Goal: Book appointment/travel/reservation

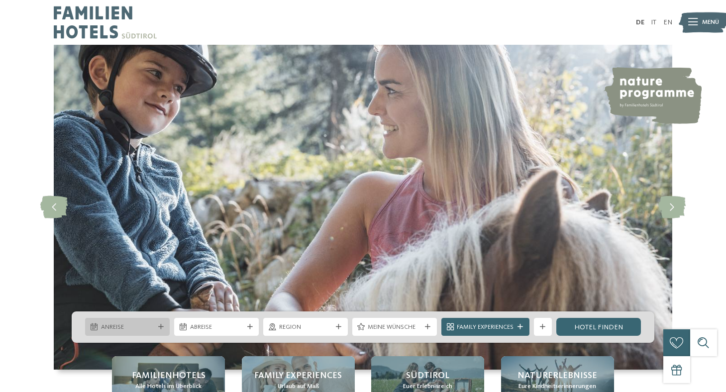
click at [162, 326] on icon at bounding box center [160, 327] width 5 height 5
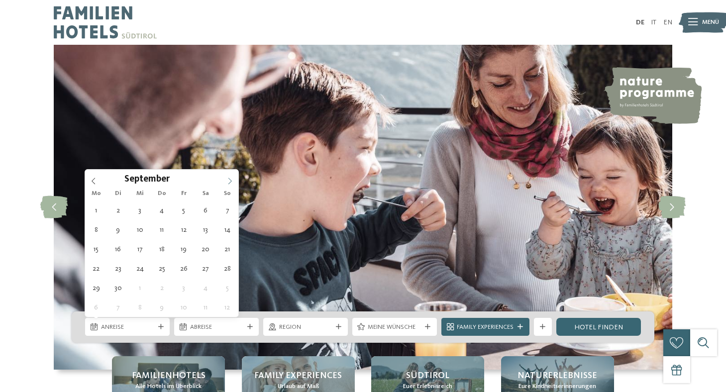
click at [229, 182] on icon at bounding box center [230, 181] width 7 height 7
type div "[DATE]"
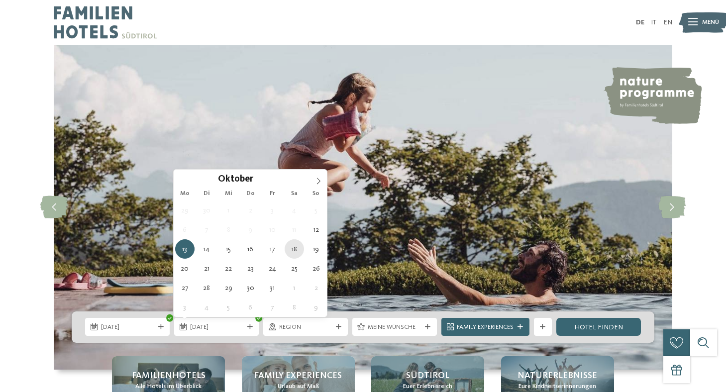
type div "[DATE]"
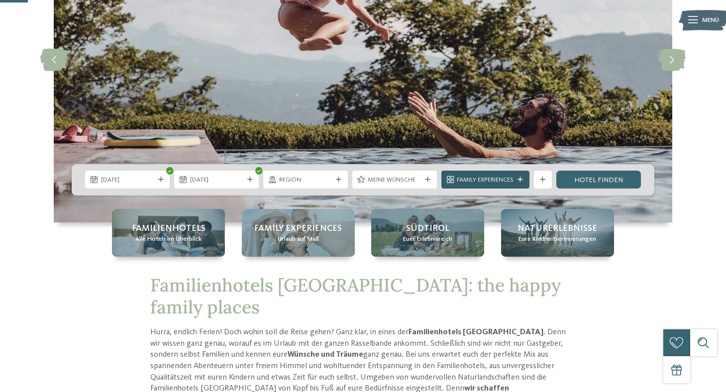
scroll to position [150, 0]
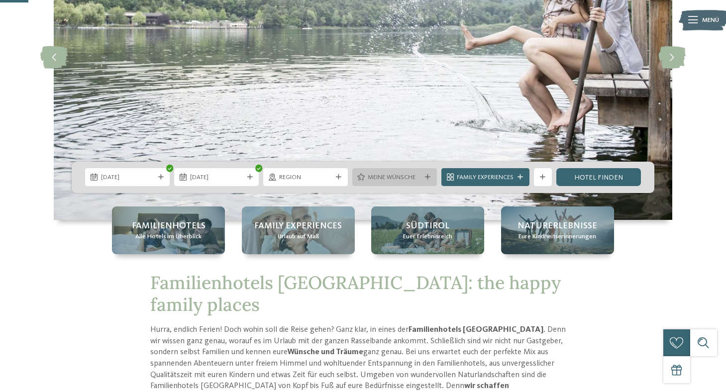
click at [421, 176] on div "Meine Wünsche" at bounding box center [395, 177] width 58 height 9
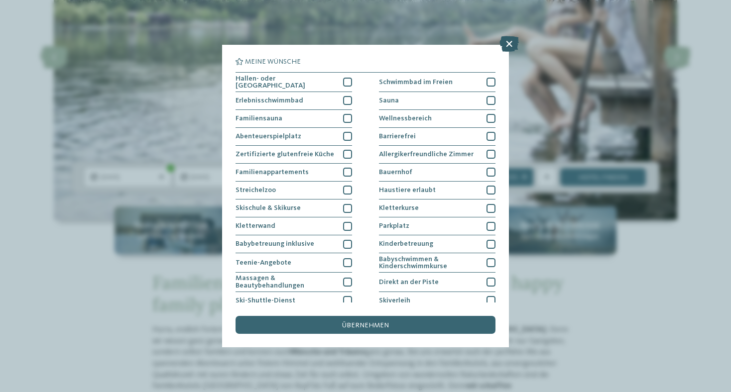
click at [509, 44] on icon at bounding box center [508, 44] width 19 height 16
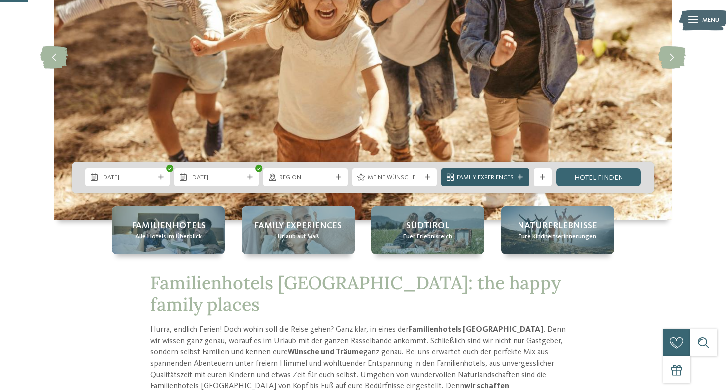
click at [490, 179] on span "Family Experiences" at bounding box center [485, 177] width 57 height 9
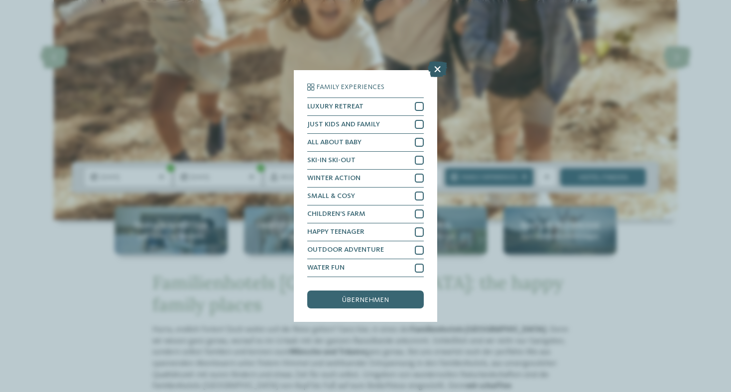
click at [433, 61] on icon at bounding box center [437, 69] width 19 height 16
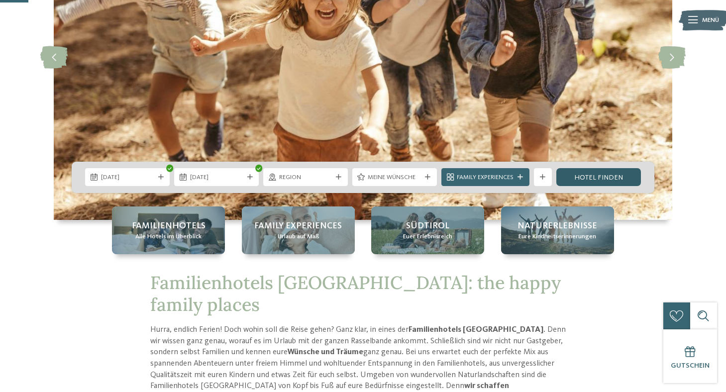
click at [568, 173] on link "Hotel finden" at bounding box center [599, 177] width 85 height 18
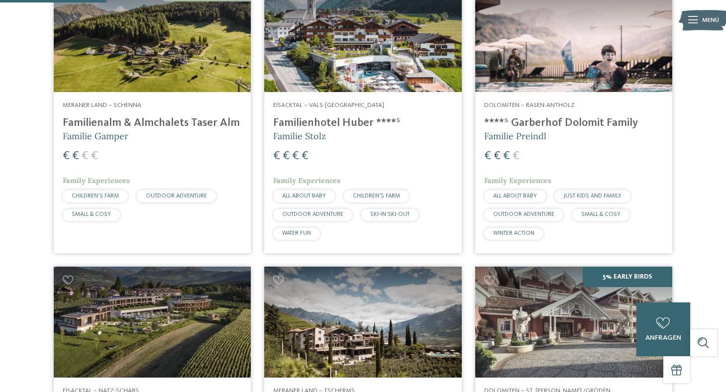
scroll to position [355, 0]
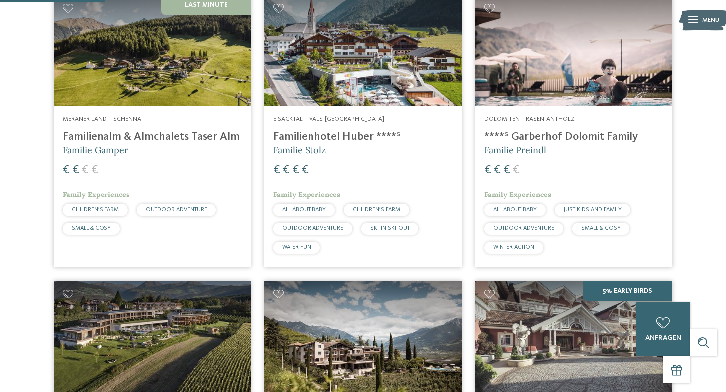
click at [586, 91] on img at bounding box center [574, 50] width 197 height 111
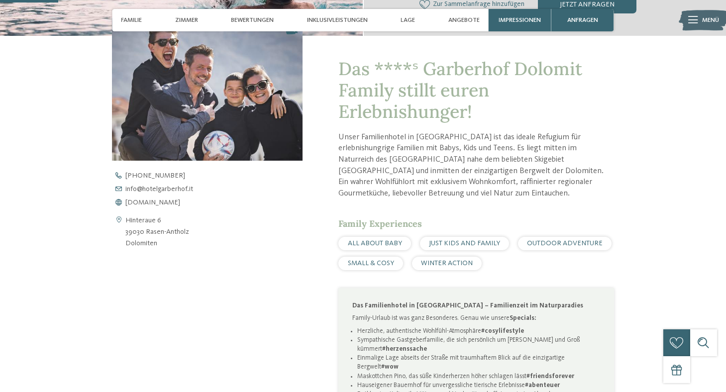
scroll to position [316, 0]
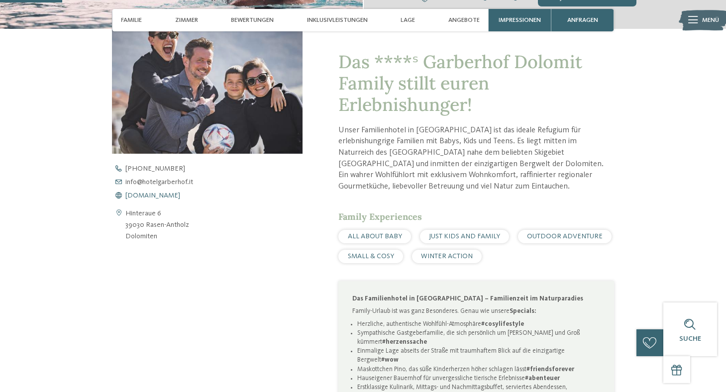
click at [168, 193] on span "www.hotelgarberhof.it" at bounding box center [152, 195] width 55 height 7
